Goal: Learn about a topic

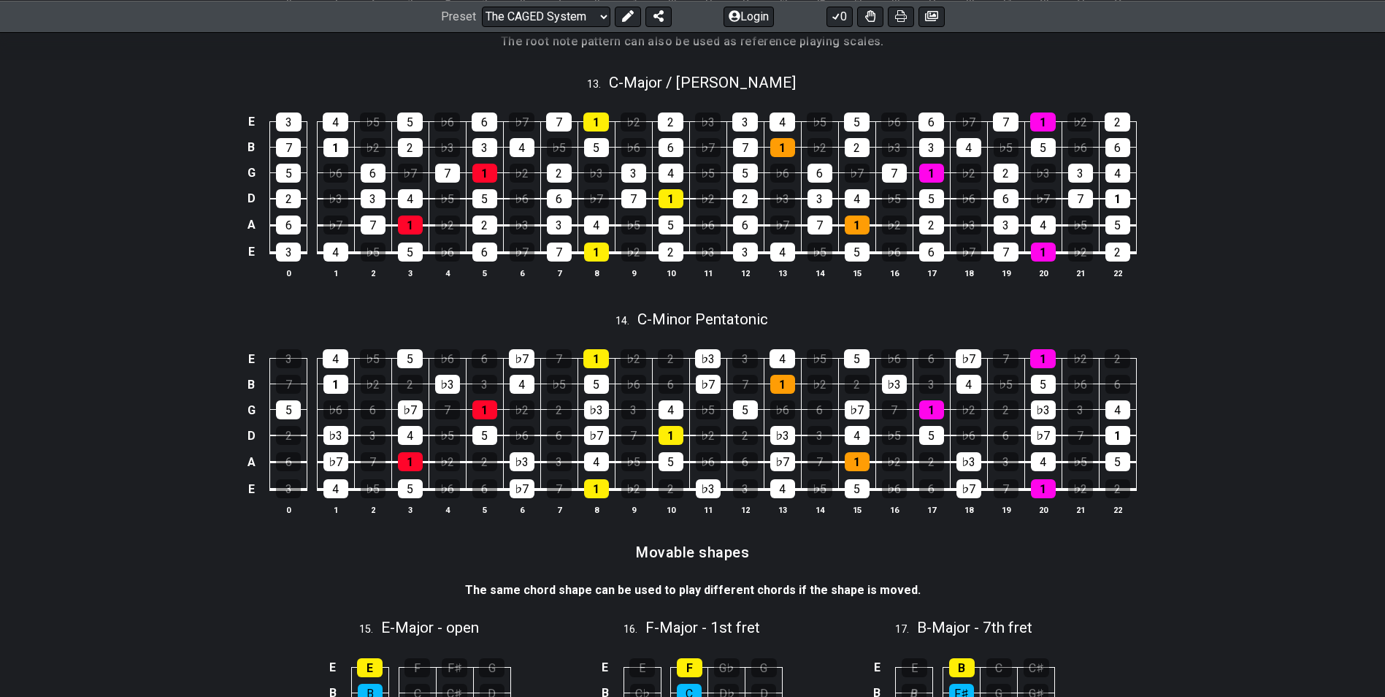
scroll to position [2994, 0]
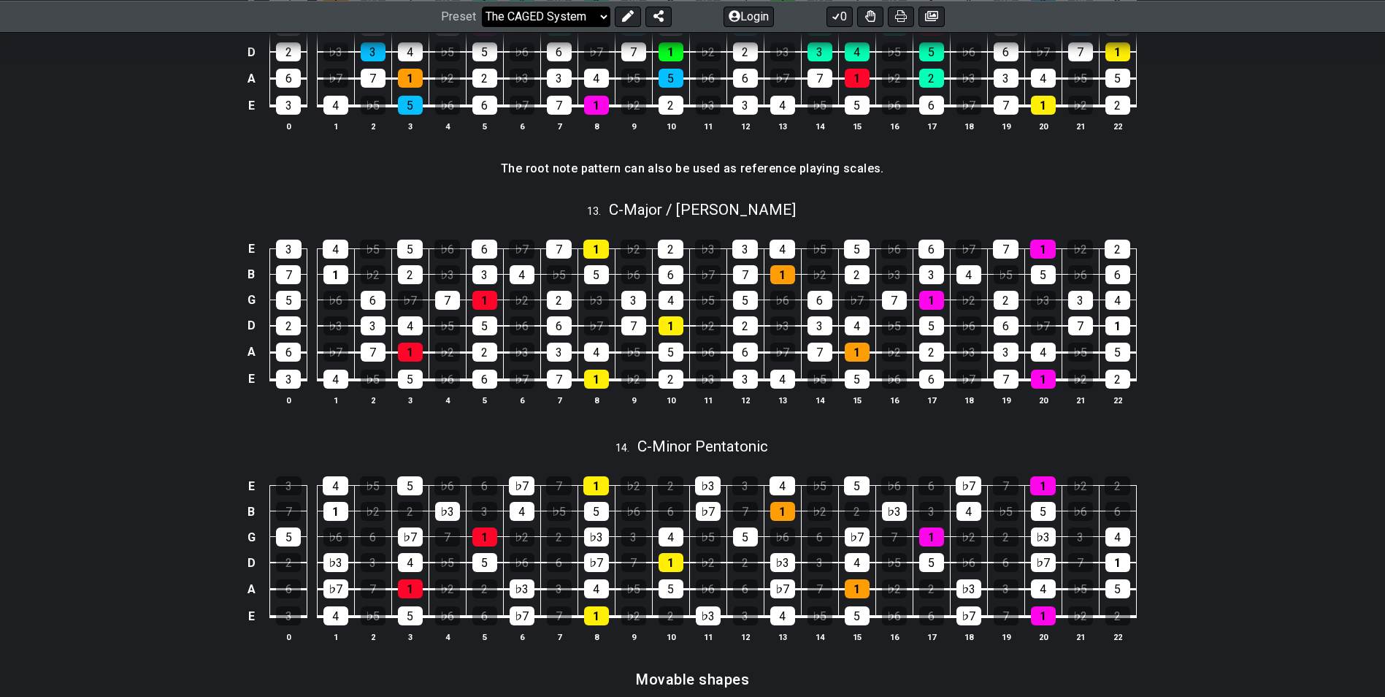
click at [573, 12] on select "Welcome to #fretflip! Initial Preset Custom Preset Minor Pentatonic Major Penta…" at bounding box center [546, 16] width 129 height 20
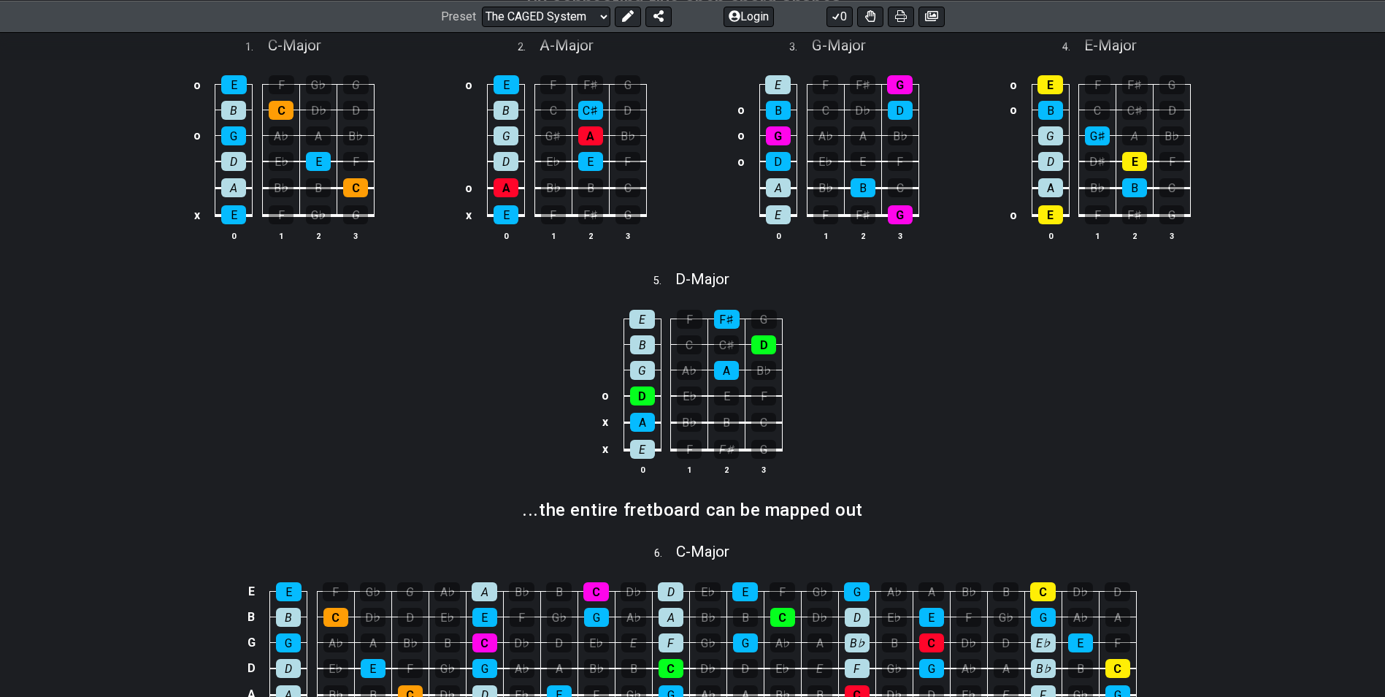
scroll to position [876, 0]
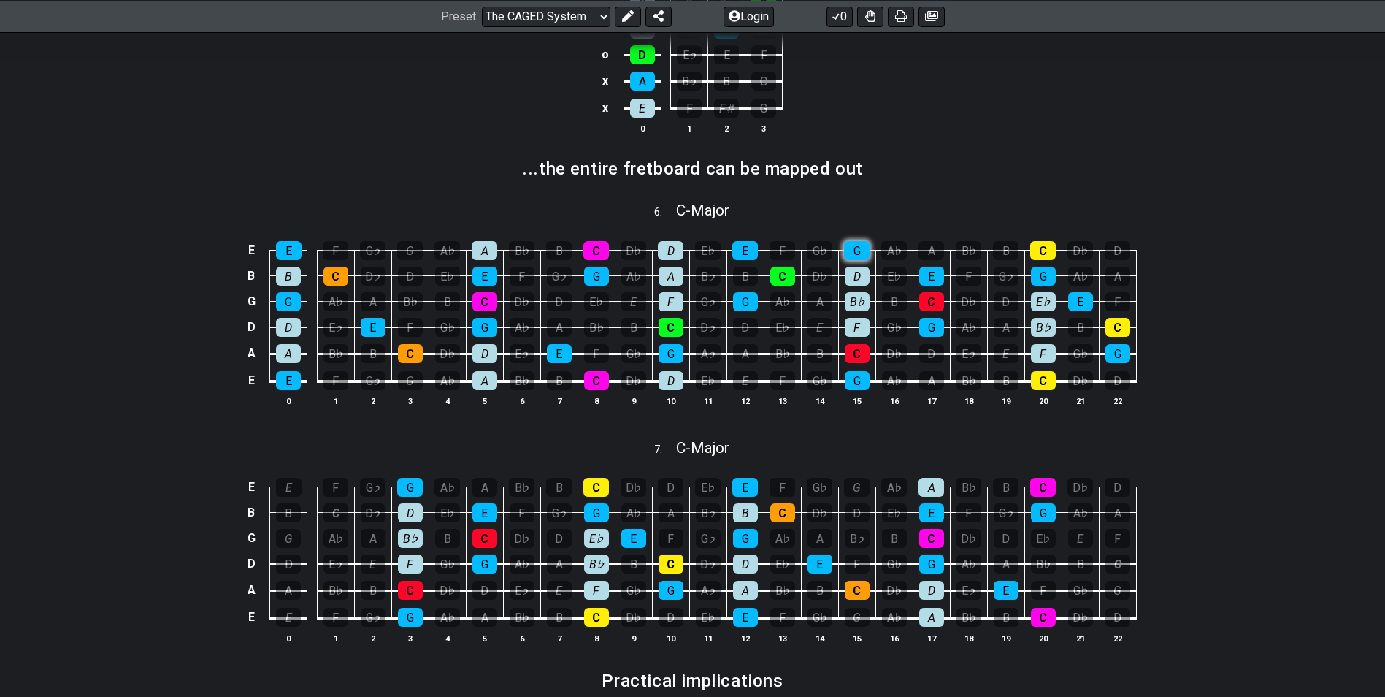
click at [854, 259] on div "G" at bounding box center [857, 250] width 26 height 19
click at [853, 245] on div "G" at bounding box center [857, 250] width 26 height 19
click at [851, 270] on div "D" at bounding box center [857, 276] width 25 height 19
click at [850, 276] on div "D" at bounding box center [857, 276] width 25 height 19
click at [854, 292] on div "B♭" at bounding box center [857, 301] width 25 height 19
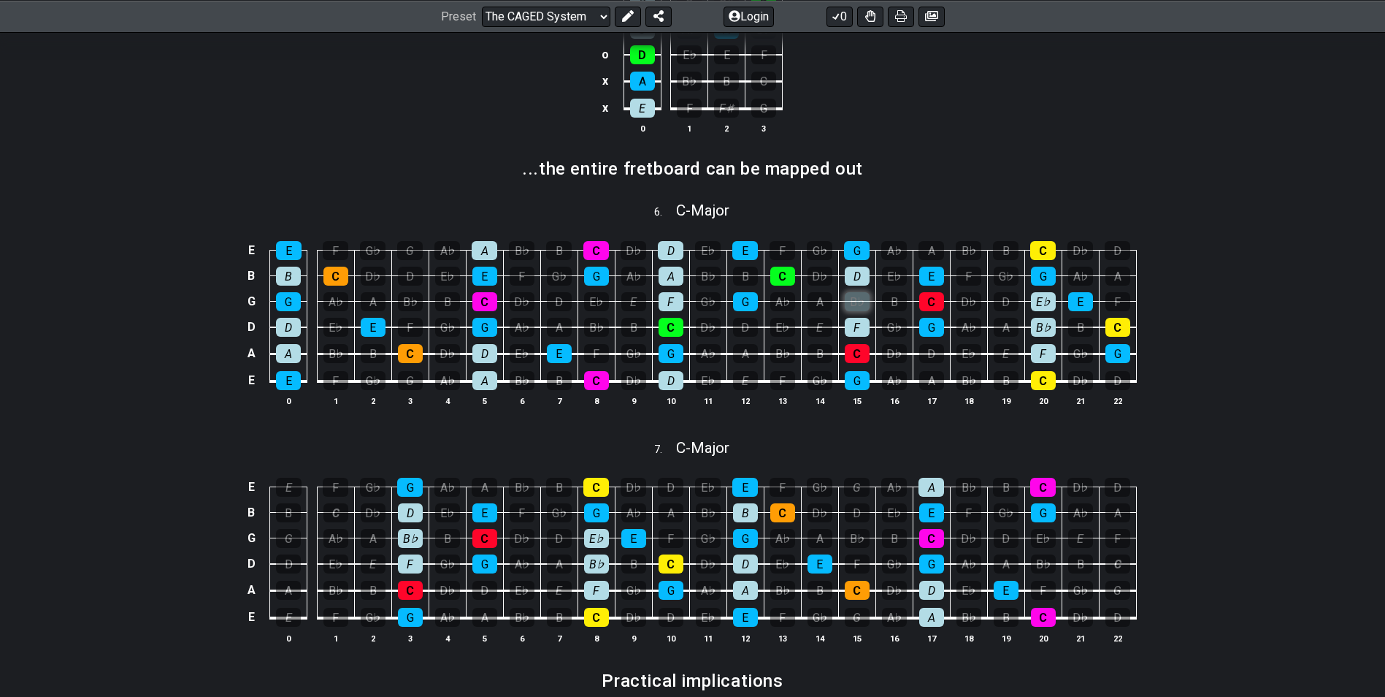
click at [854, 292] on div "B♭" at bounding box center [857, 301] width 25 height 19
click at [941, 281] on div "E" at bounding box center [931, 276] width 25 height 19
click at [928, 305] on div "C" at bounding box center [931, 301] width 25 height 19
click at [930, 318] on div "G" at bounding box center [931, 327] width 25 height 19
click at [924, 326] on div "G" at bounding box center [931, 327] width 25 height 19
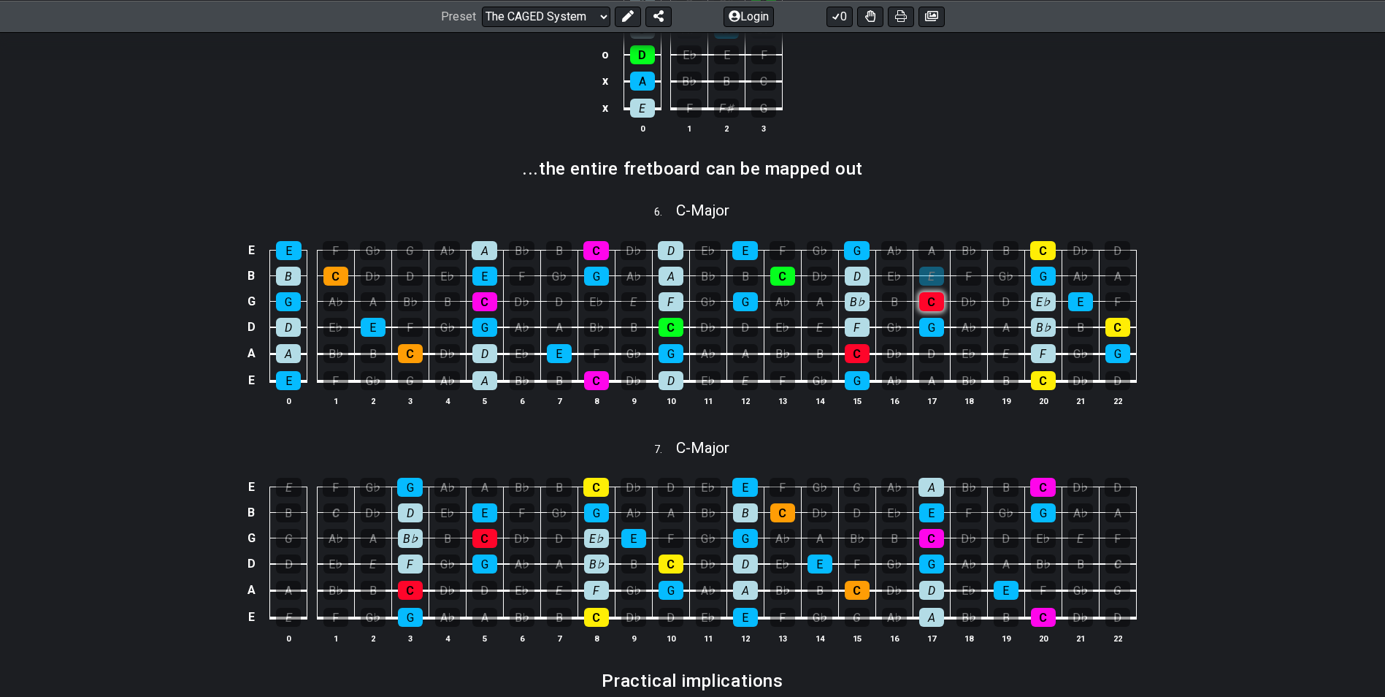
click at [925, 305] on div "C" at bounding box center [931, 301] width 25 height 19
click at [925, 273] on div "E" at bounding box center [931, 276] width 25 height 19
drag, startPoint x: 930, startPoint y: 235, endPoint x: 936, endPoint y: 255, distance: 20.6
click at [941, 269] on tbody "E E F G♭ G A♭ A B♭ B C D♭ D E♭ E F G♭ G A♭ A B♭ B C D♭ D B B C D♭ D E♭ E F G♭ G…" at bounding box center [689, 311] width 894 height 172
click at [930, 243] on div "A" at bounding box center [932, 250] width 26 height 19
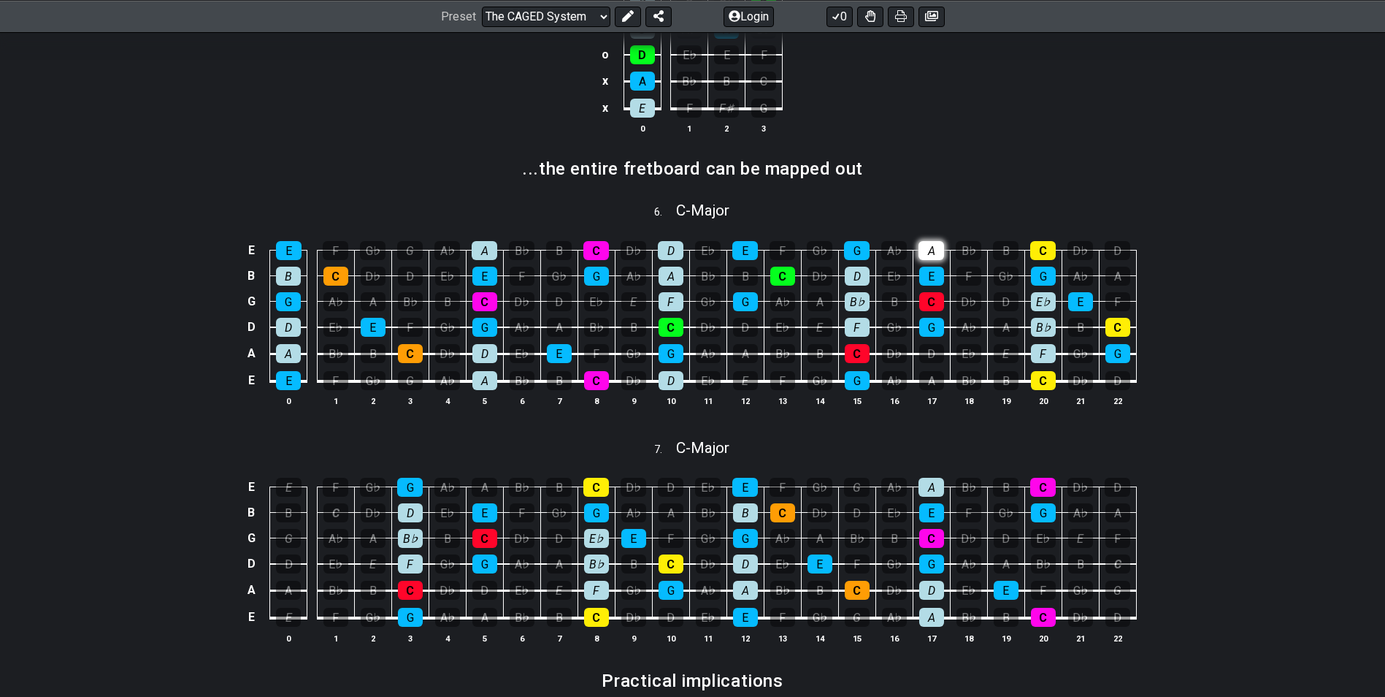
click at [931, 251] on div "A" at bounding box center [932, 250] width 26 height 19
